Goal: Find specific fact: Find specific fact

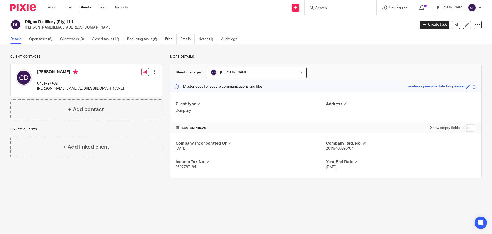
drag, startPoint x: 0, startPoint y: 0, endPoint x: 330, endPoint y: 7, distance: 329.8
click at [330, 7] on input "Search" at bounding box center [338, 8] width 46 height 5
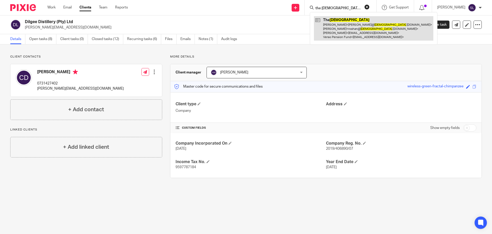
type input "the [DEMOGRAPHIC_DATA]"
click at [332, 18] on link at bounding box center [373, 28] width 119 height 24
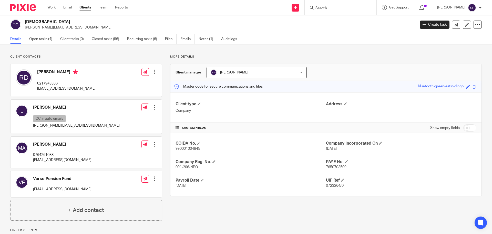
click at [187, 167] on span "091-206-NPO" at bounding box center [187, 167] width 23 height 4
copy p "091-206-NPO"
